Goal: Task Accomplishment & Management: Use online tool/utility

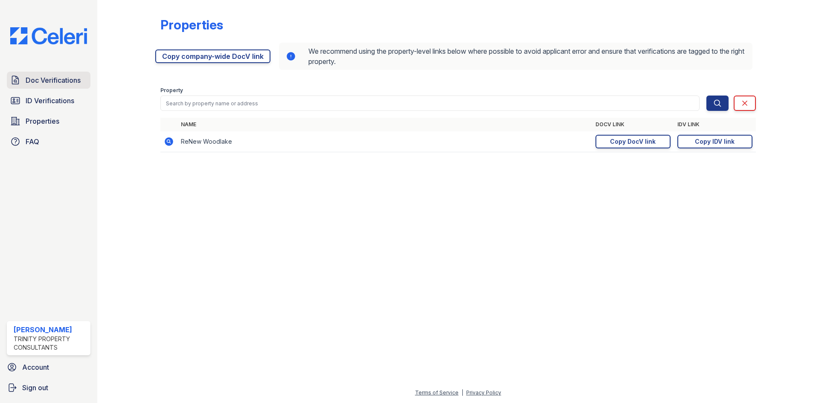
click at [43, 78] on span "Doc Verifications" at bounding box center [53, 80] width 55 height 10
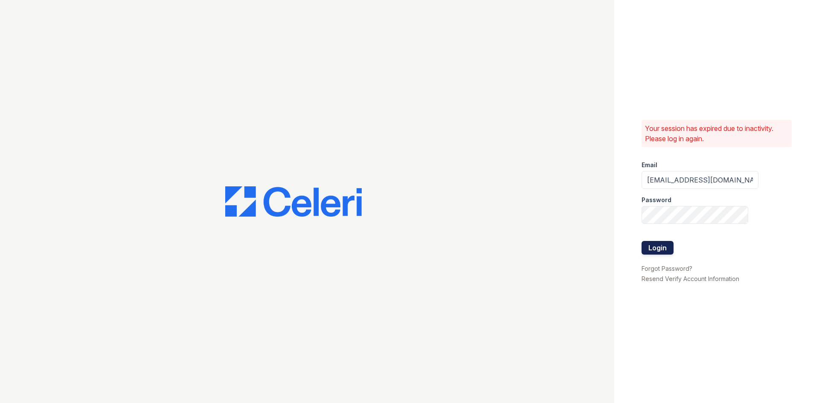
click at [660, 249] on button "Login" at bounding box center [657, 248] width 32 height 14
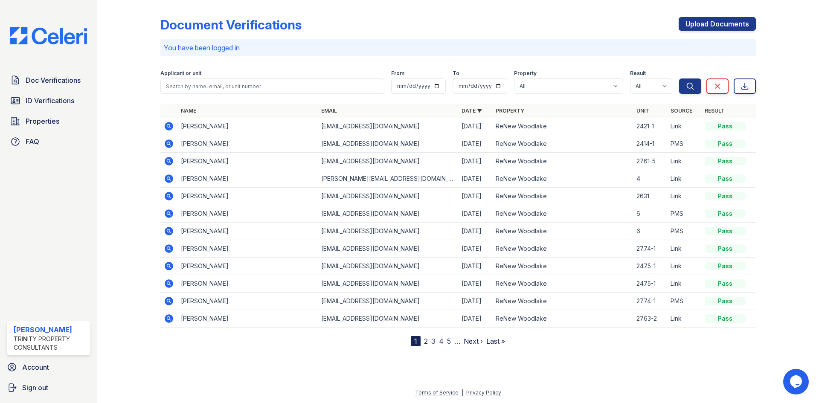
click at [170, 143] on icon at bounding box center [169, 143] width 9 height 9
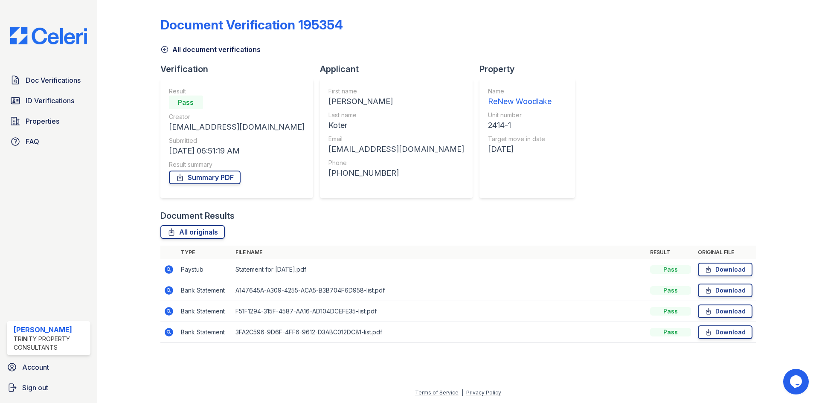
click at [169, 269] on icon at bounding box center [168, 269] width 2 height 2
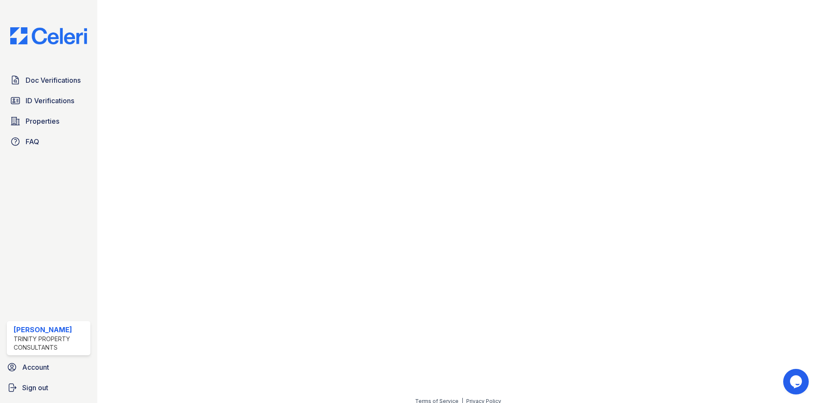
scroll to position [409, 0]
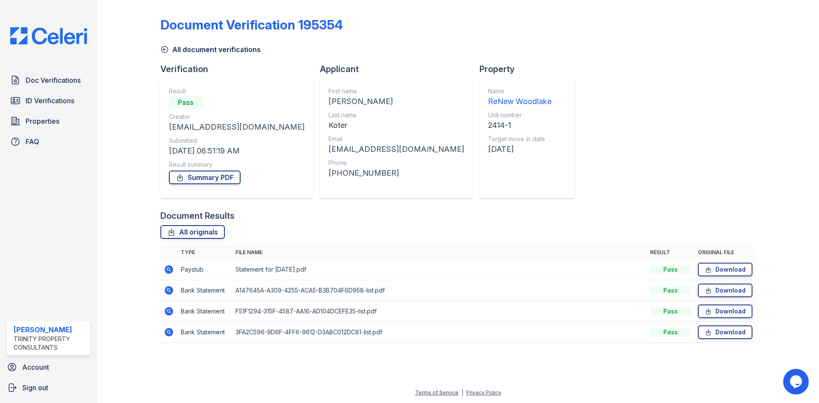
click at [170, 288] on icon at bounding box center [169, 290] width 9 height 9
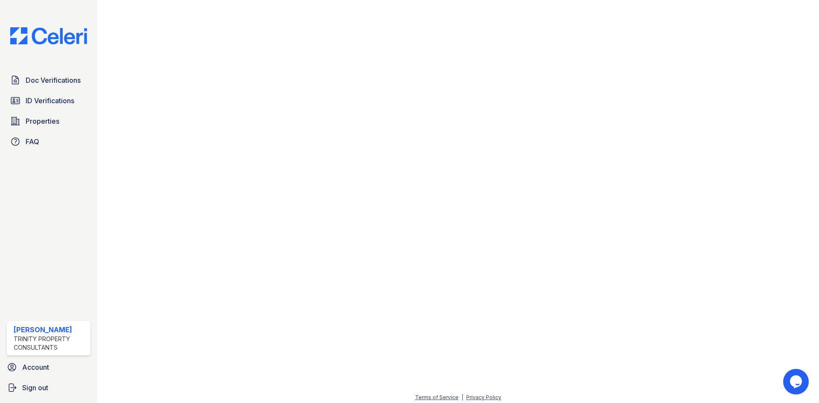
scroll to position [441, 0]
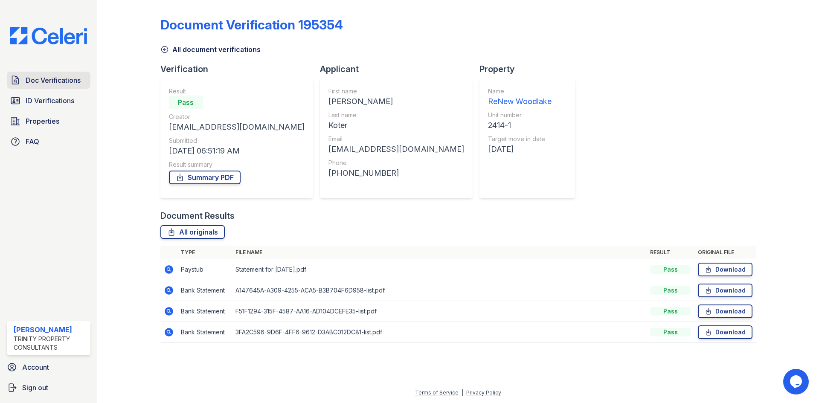
click at [30, 82] on span "Doc Verifications" at bounding box center [53, 80] width 55 height 10
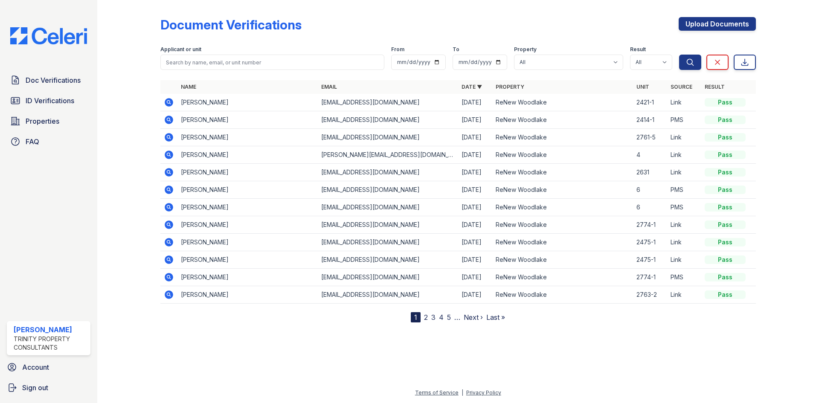
click at [168, 104] on icon at bounding box center [169, 102] width 9 height 9
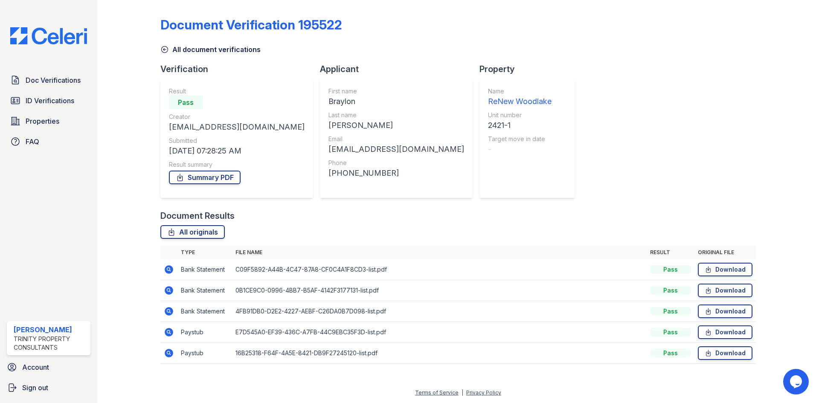
click at [167, 332] on icon at bounding box center [169, 332] width 10 height 10
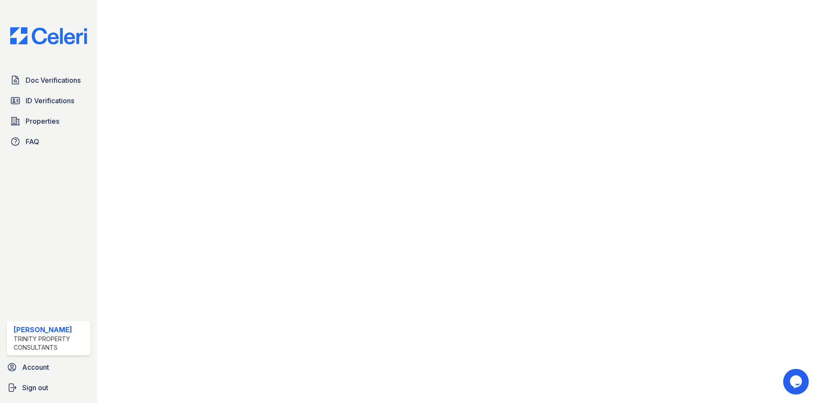
scroll to position [426, 0]
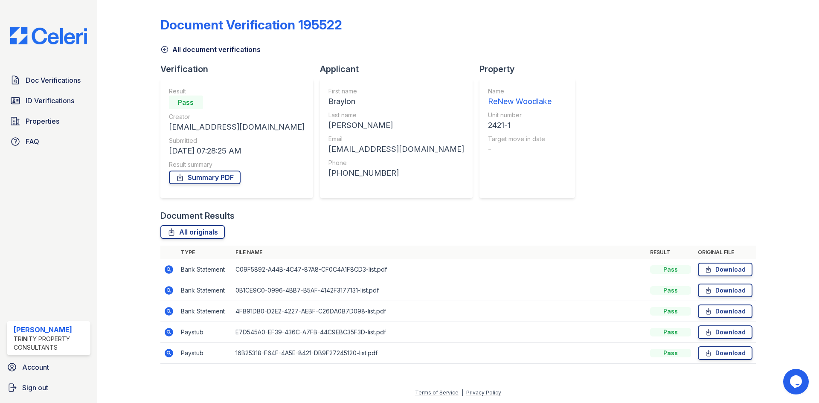
click at [169, 352] on icon at bounding box center [168, 352] width 2 height 2
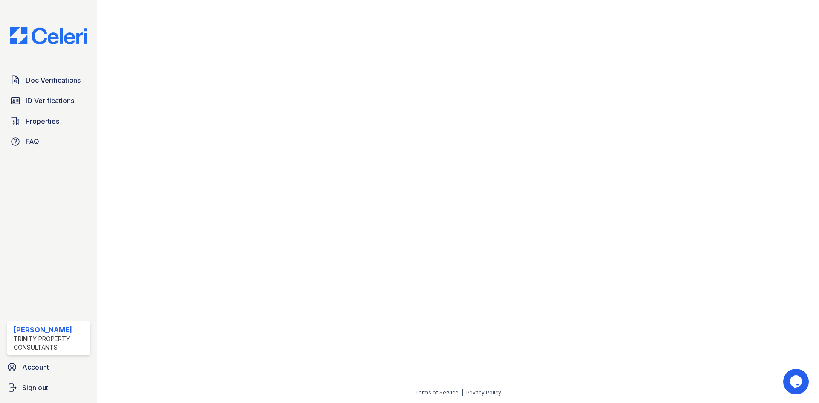
scroll to position [142, 0]
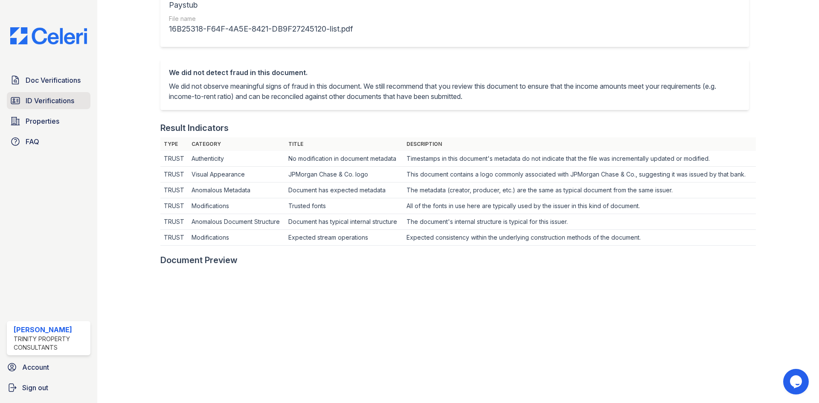
click at [31, 105] on span "ID Verifications" at bounding box center [50, 101] width 49 height 10
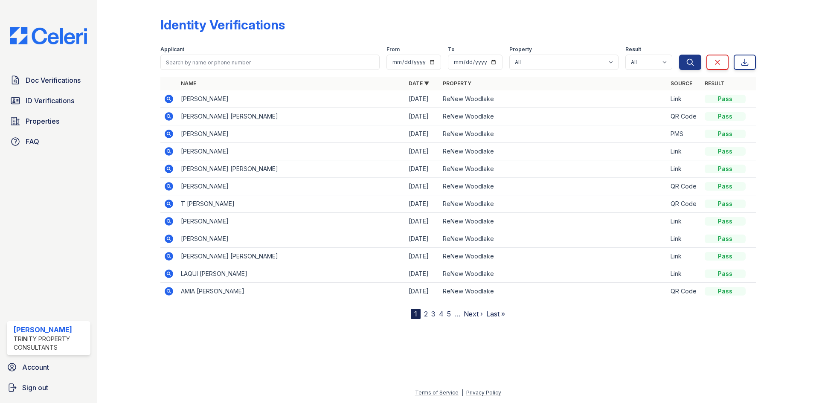
click at [31, 122] on span "Properties" at bounding box center [43, 121] width 34 height 10
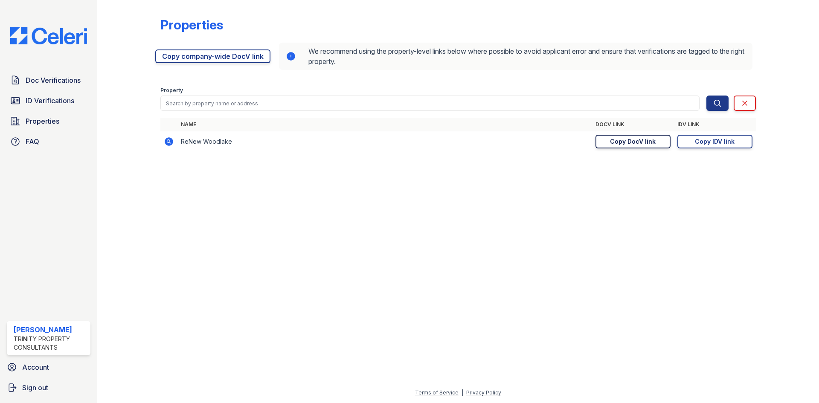
click at [614, 142] on div "Copy DocV link" at bounding box center [633, 141] width 46 height 9
click at [631, 142] on div "Copy DocV link" at bounding box center [633, 141] width 46 height 9
